Goal: Transaction & Acquisition: Book appointment/travel/reservation

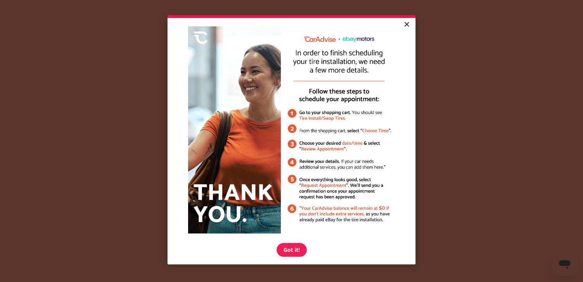
click at [405, 26] on link "×" at bounding box center [406, 25] width 13 height 14
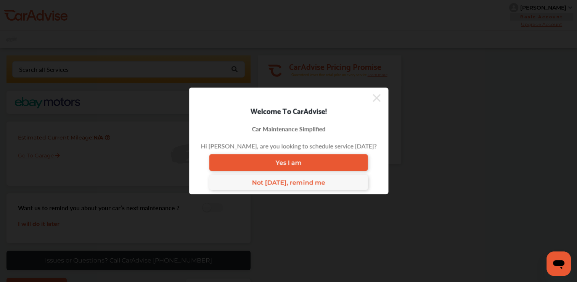
click at [373, 98] on icon at bounding box center [377, 98] width 8 height 12
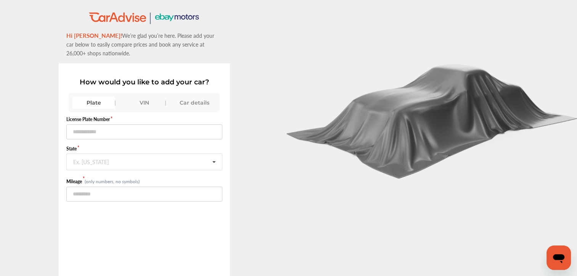
click at [151, 102] on div "VIN" at bounding box center [144, 103] width 43 height 12
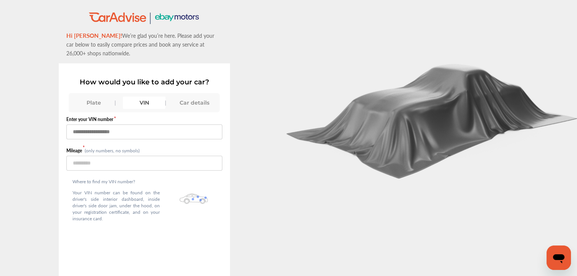
click at [75, 130] on input "text" at bounding box center [144, 131] width 156 height 15
click at [150, 129] on input "**********" at bounding box center [144, 131] width 156 height 15
type input "**********"
click at [125, 164] on input "number" at bounding box center [144, 163] width 156 height 15
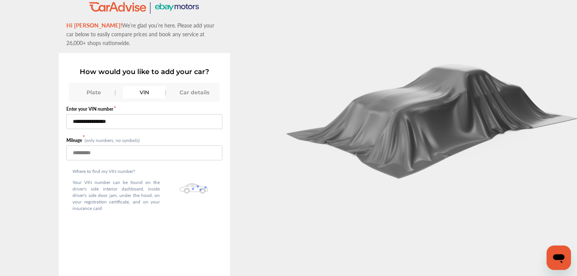
scroll to position [55, 0]
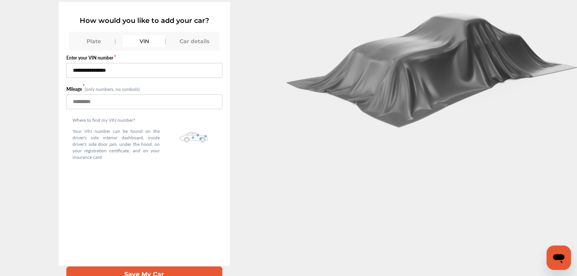
type input "*****"
click at [141, 266] on button "Save My Car" at bounding box center [144, 274] width 156 height 16
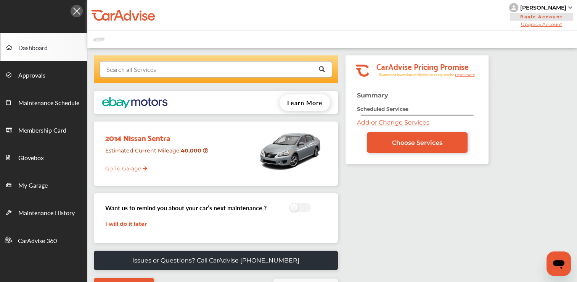
click at [211, 76] on input "text" at bounding box center [214, 68] width 228 height 15
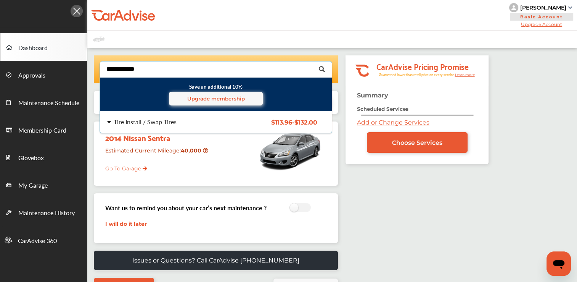
type input "**********"
click at [179, 122] on div "Tire Install / Swap Tires" at bounding box center [168, 122] width 122 height 6
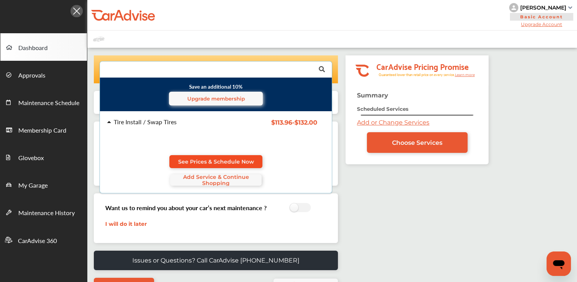
click at [226, 157] on link "See Prices & Schedule Now" at bounding box center [215, 161] width 93 height 13
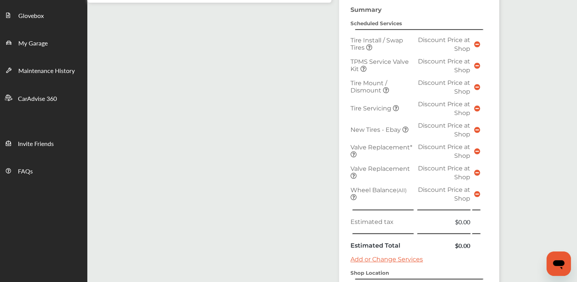
scroll to position [243, 0]
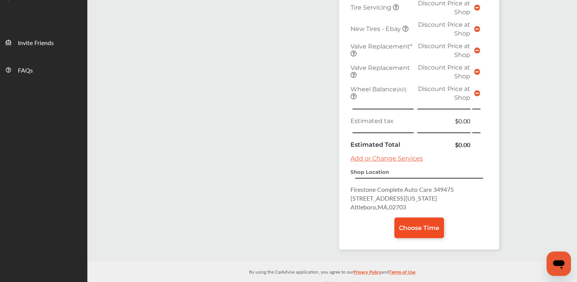
click at [406, 224] on span "Choose Time" at bounding box center [419, 227] width 40 height 7
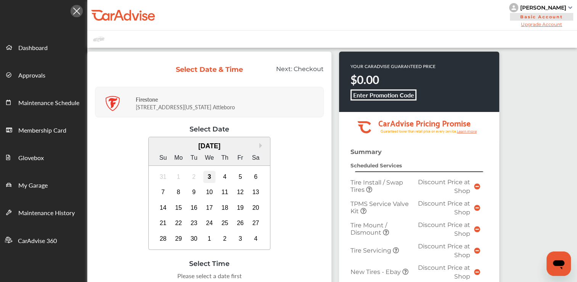
click at [211, 179] on div "3" at bounding box center [209, 177] width 12 height 12
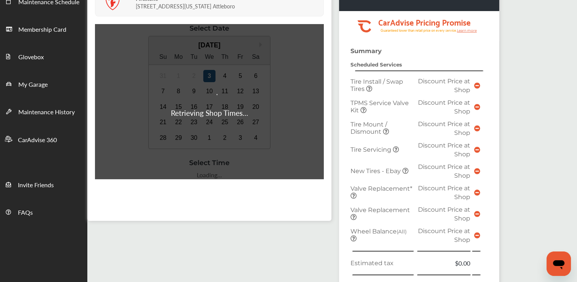
scroll to position [124, 0]
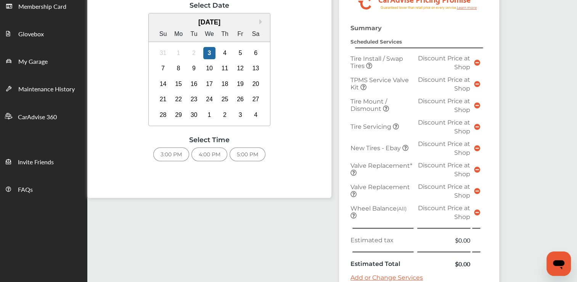
click at [164, 151] on div "3:00 PM" at bounding box center [171, 154] width 36 height 14
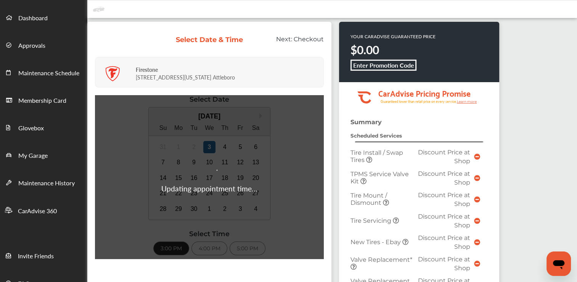
scroll to position [0, 0]
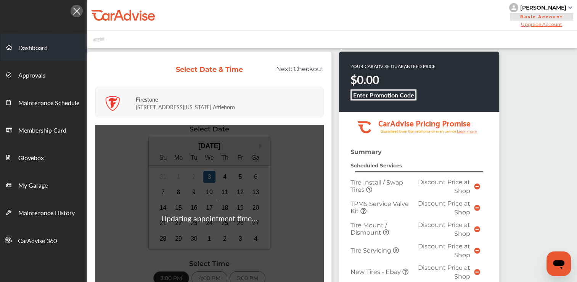
click at [44, 42] on link "Dashboard" at bounding box center [43, 46] width 87 height 27
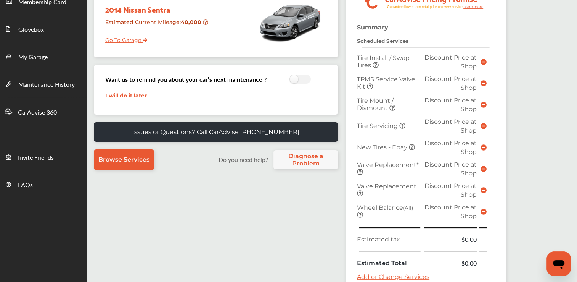
scroll to position [250, 0]
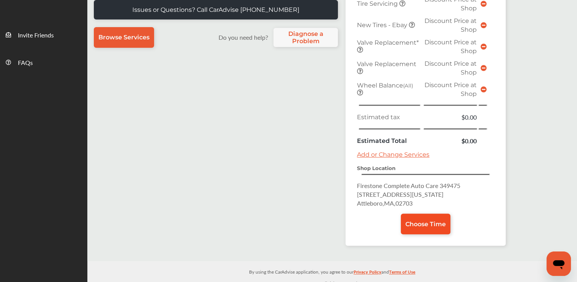
click at [421, 225] on link "Choose Time" at bounding box center [426, 223] width 50 height 21
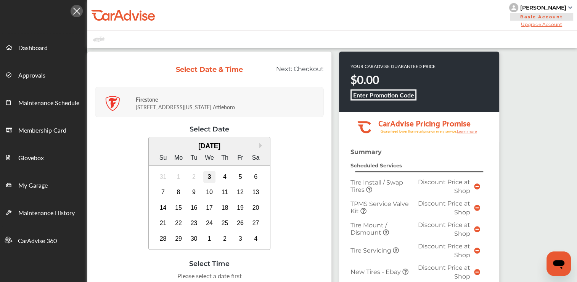
click at [211, 178] on div "3" at bounding box center [209, 177] width 12 height 12
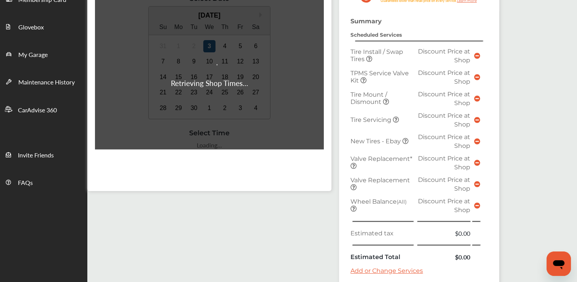
scroll to position [160, 0]
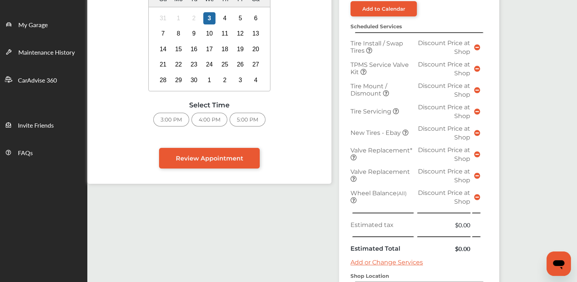
click at [170, 117] on div "3:00 PM" at bounding box center [171, 120] width 36 height 14
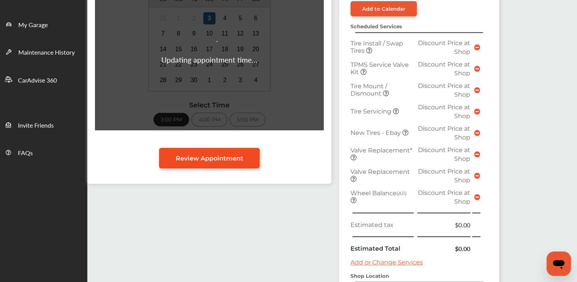
click at [197, 159] on span "Review Appointment" at bounding box center [210, 158] width 68 height 7
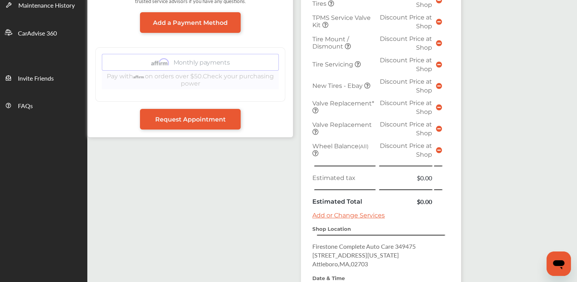
scroll to position [208, 0]
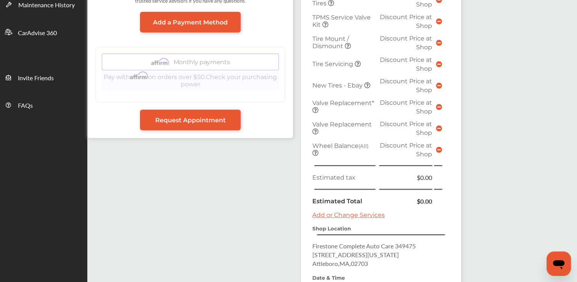
click at [195, 130] on div "No payment is required at this time. You will be able to fully review any addit…" at bounding box center [191, 53] width 202 height 165
click at [206, 125] on link "Request Appointment" at bounding box center [190, 120] width 101 height 21
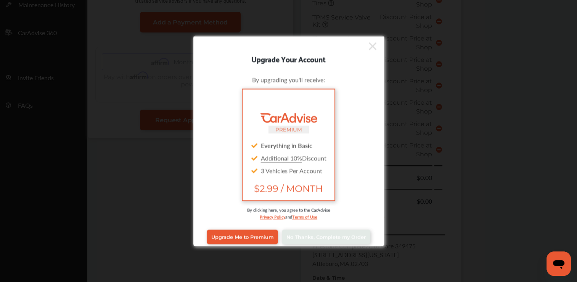
click at [309, 245] on div "Upgrade Me to Premium No Thanks, Complete my Order" at bounding box center [289, 236] width 180 height 31
click at [321, 239] on link "No Thanks, Complete my Order" at bounding box center [326, 236] width 89 height 15
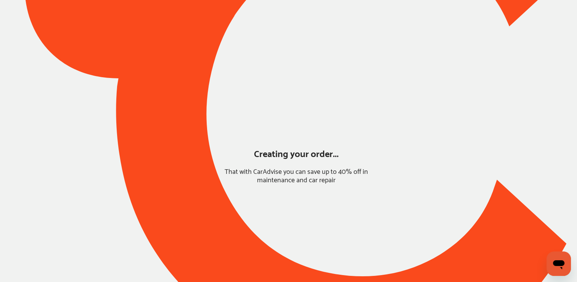
scroll to position [44, 0]
